Goal: Find specific page/section: Find specific page/section

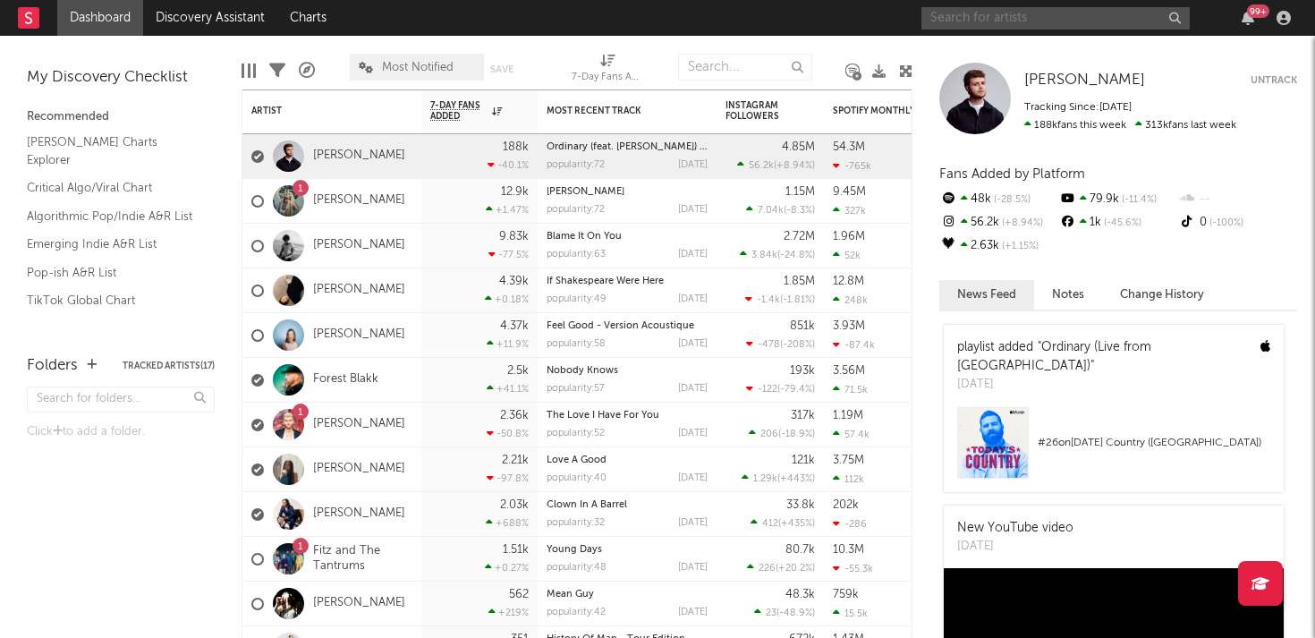
click at [981, 22] on input "text" at bounding box center [1055, 18] width 268 height 22
click at [335, 160] on link "[PERSON_NAME]" at bounding box center [359, 155] width 92 height 15
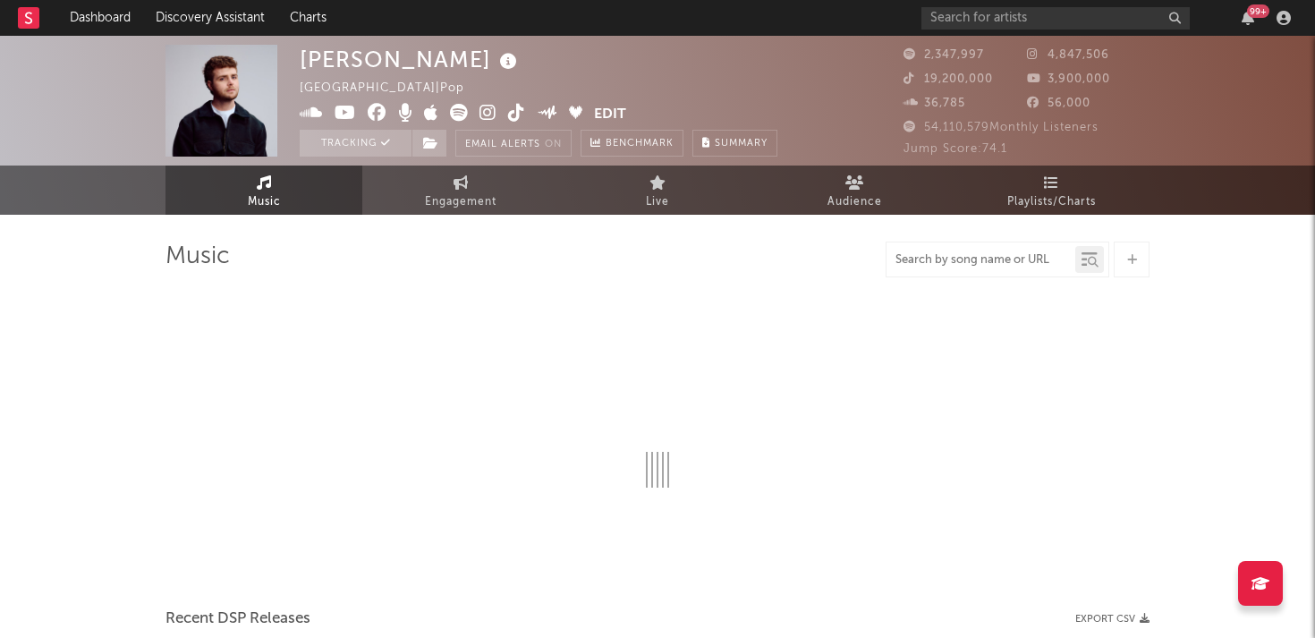
click at [959, 261] on input "text" at bounding box center [980, 260] width 189 height 14
type input "ete"
select select "6m"
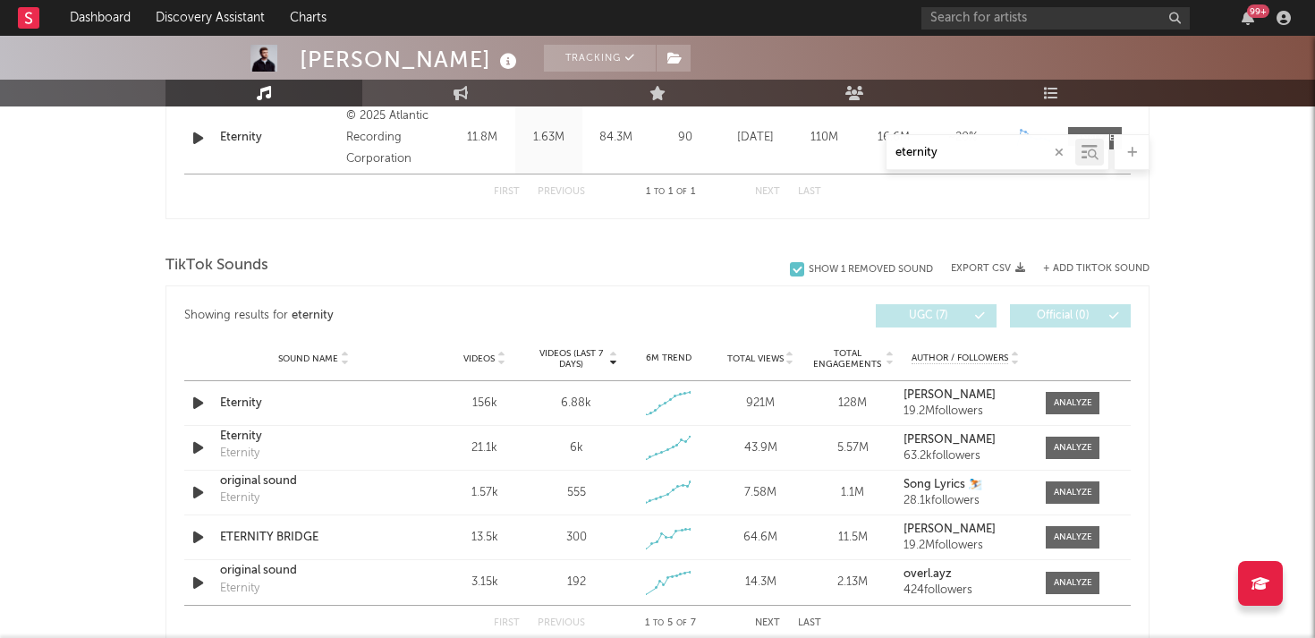
scroll to position [845, 0]
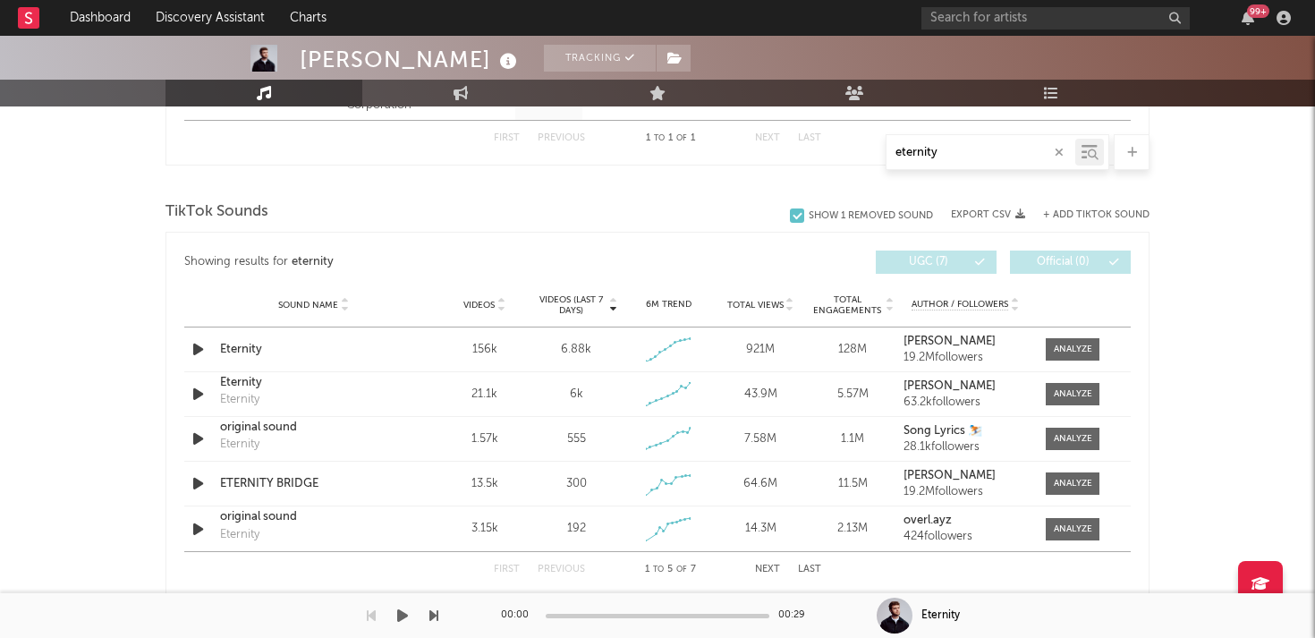
type input "eternity"
